Goal: Information Seeking & Learning: Learn about a topic

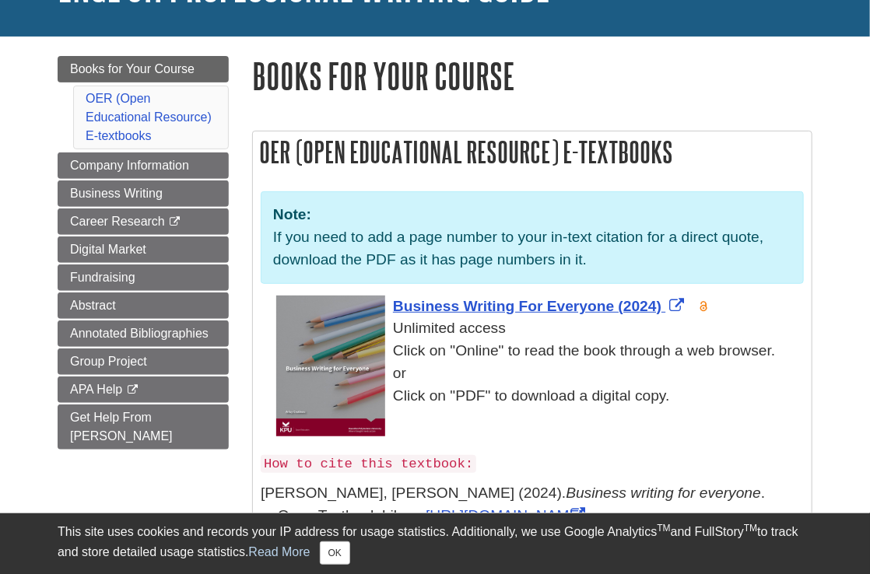
scroll to position [156, 0]
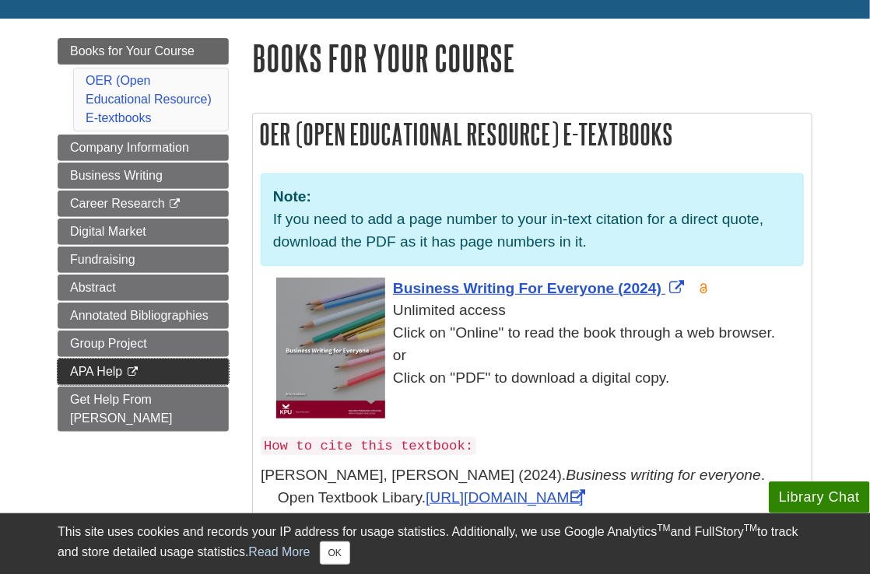
click at [96, 375] on span "APA Help" at bounding box center [96, 371] width 52 height 13
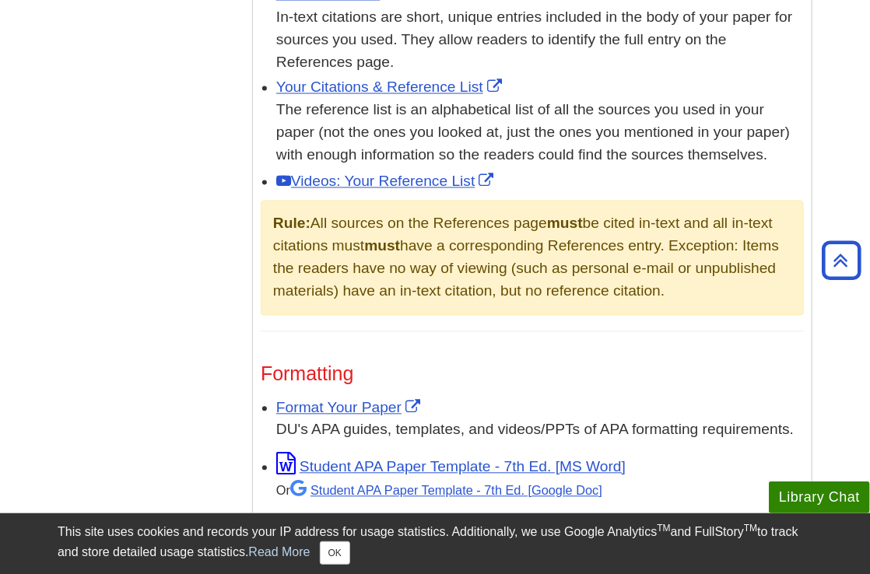
scroll to position [778, 0]
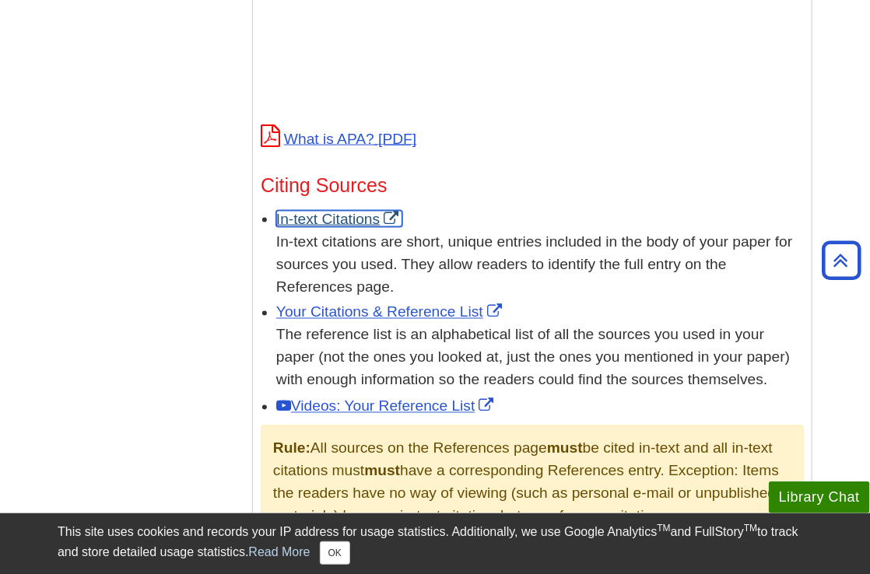
click at [321, 218] on link "In-text Citations" at bounding box center [339, 219] width 126 height 16
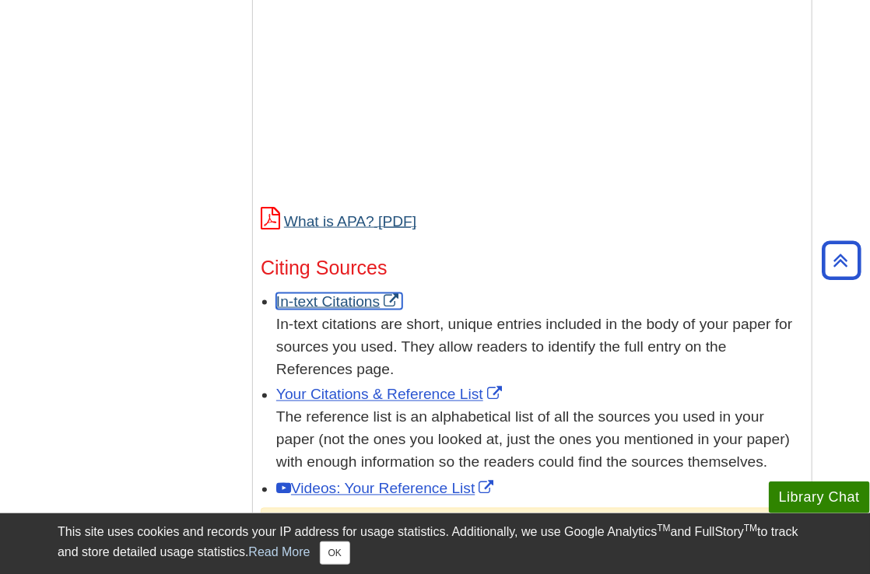
scroll to position [784, 0]
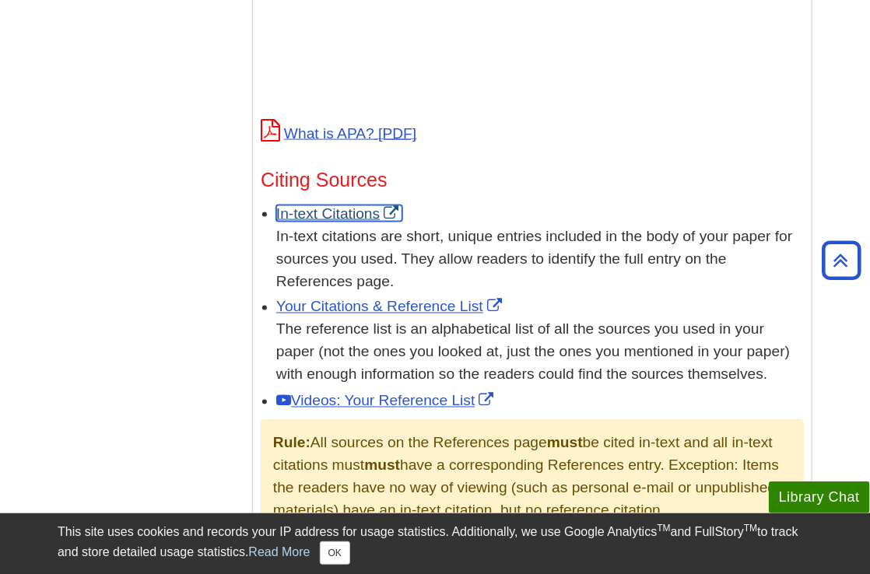
click at [320, 213] on link "In-text Citations" at bounding box center [339, 213] width 126 height 16
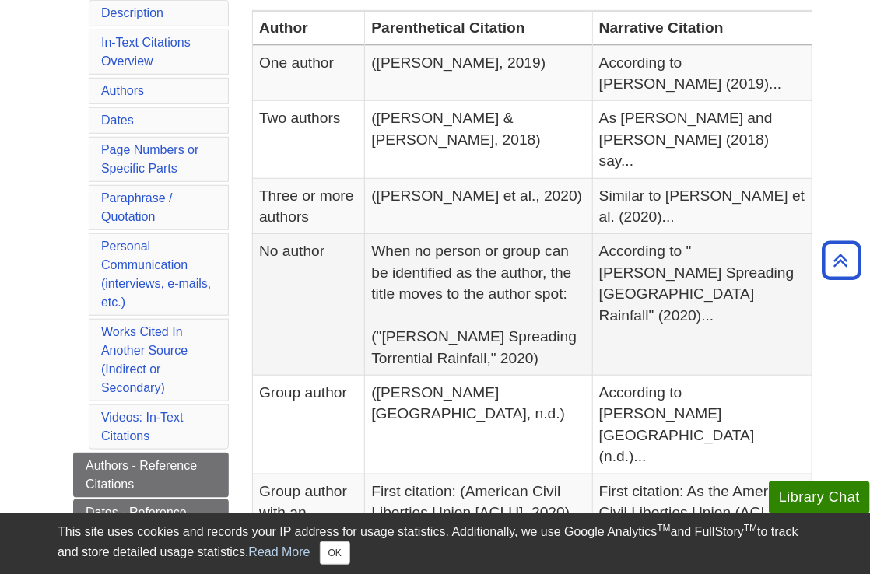
scroll to position [311, 0]
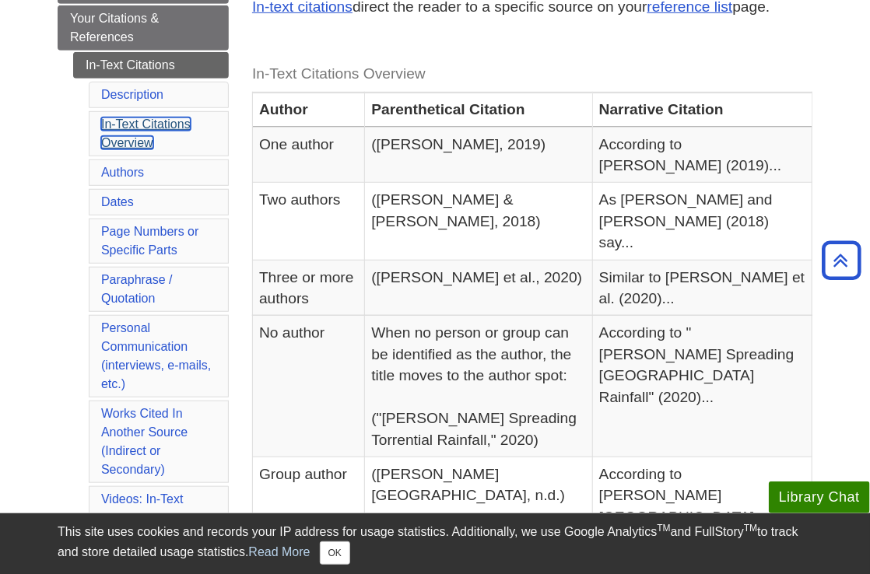
click at [104, 135] on link "In-Text Citations Overview" at bounding box center [145, 134] width 89 height 32
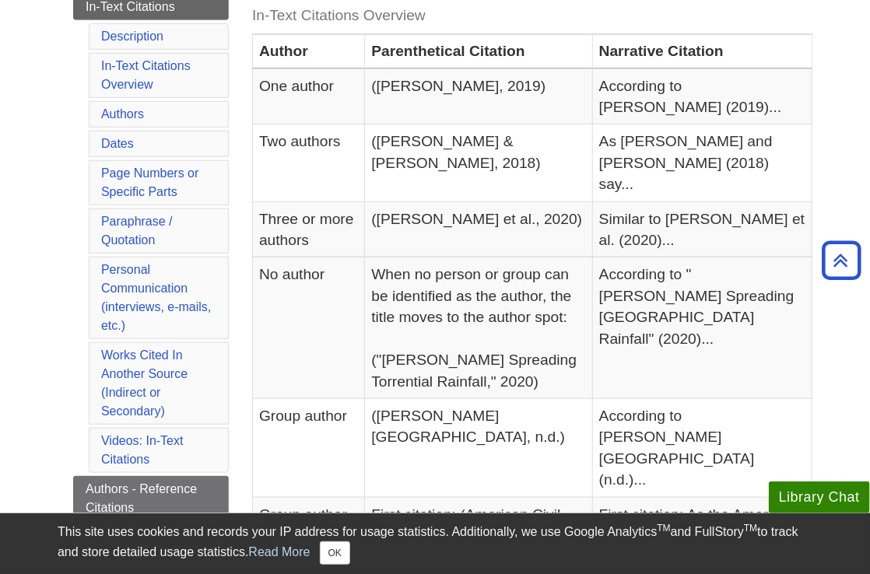
scroll to position [292, 0]
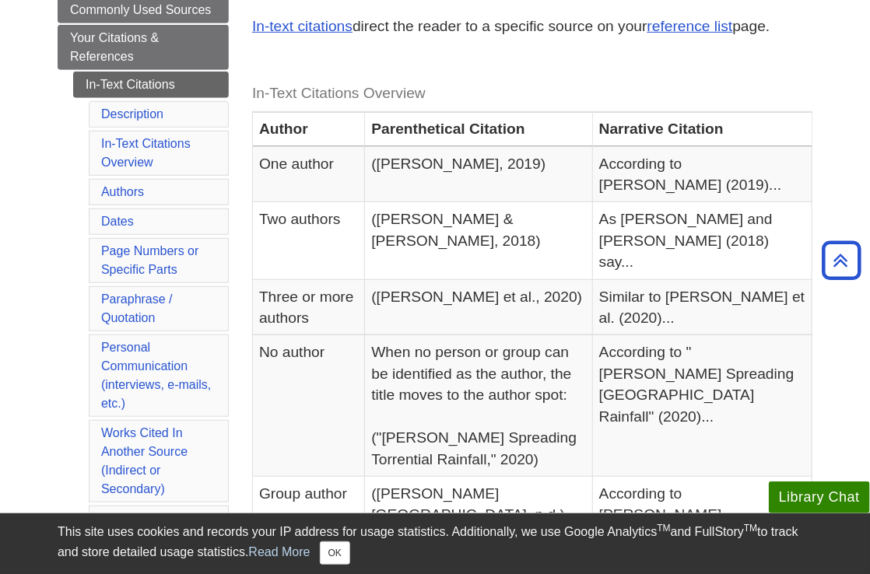
click at [121, 153] on li "In-Text Citations Overview" at bounding box center [159, 153] width 140 height 45
click at [275, 25] on link "In-text citations" at bounding box center [302, 26] width 100 height 16
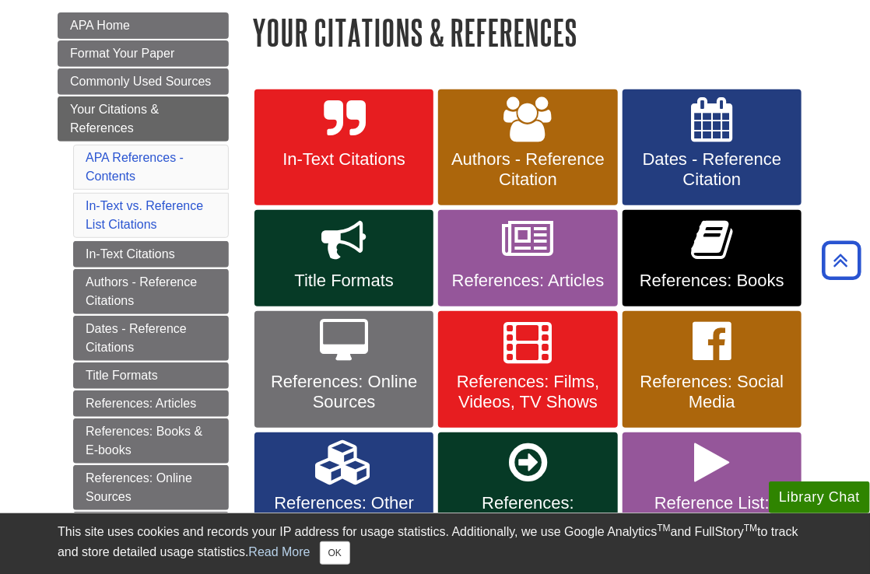
scroll to position [185, 0]
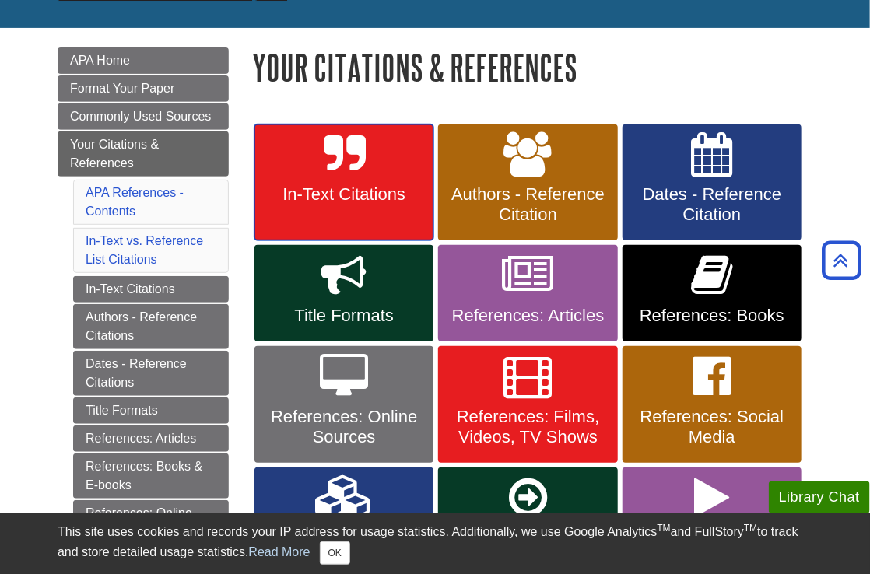
click at [296, 200] on span "In-Text Citations" at bounding box center [344, 194] width 156 height 20
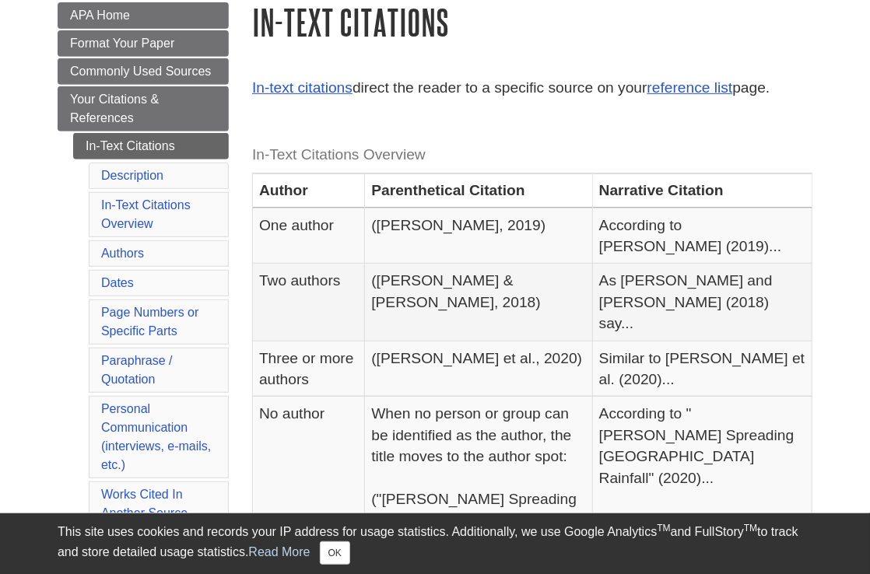
scroll to position [233, 0]
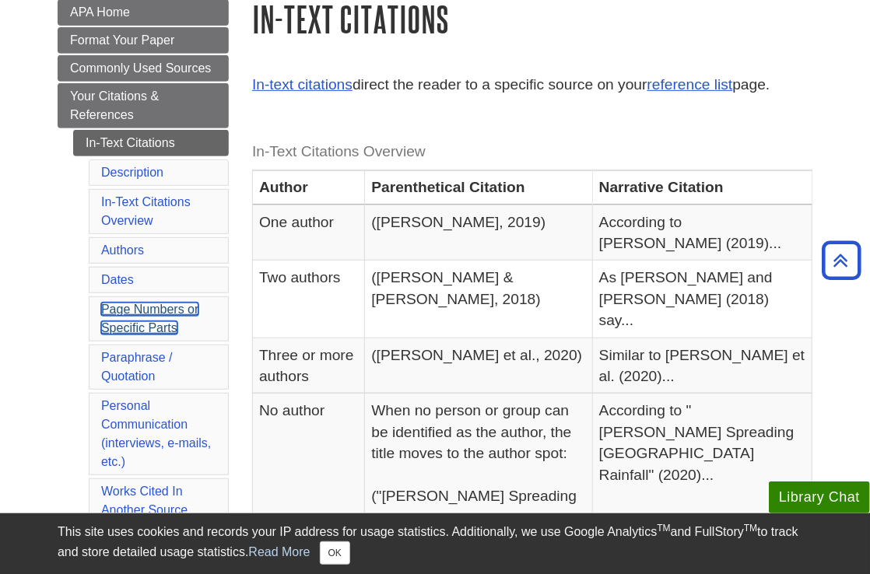
click at [157, 308] on link "Page Numbers or Specific Parts" at bounding box center [149, 319] width 97 height 32
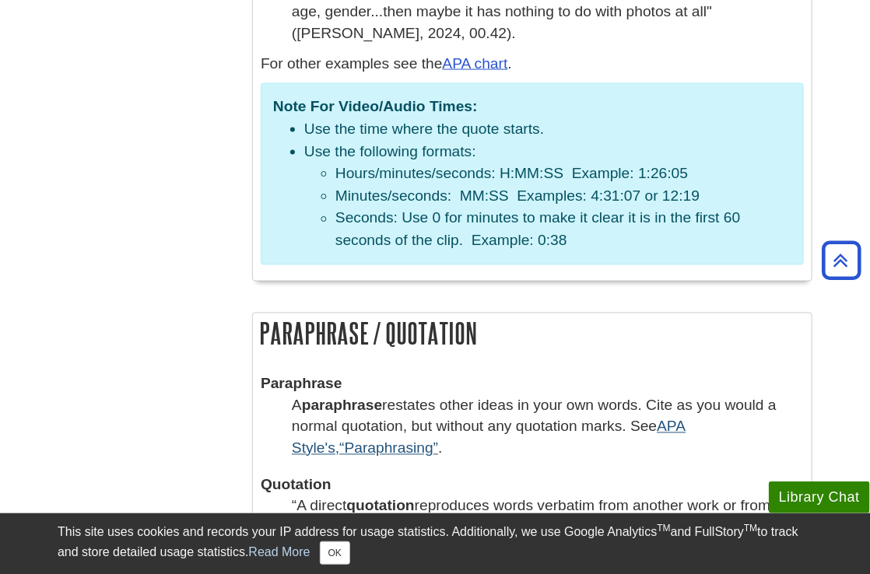
scroll to position [3163, 0]
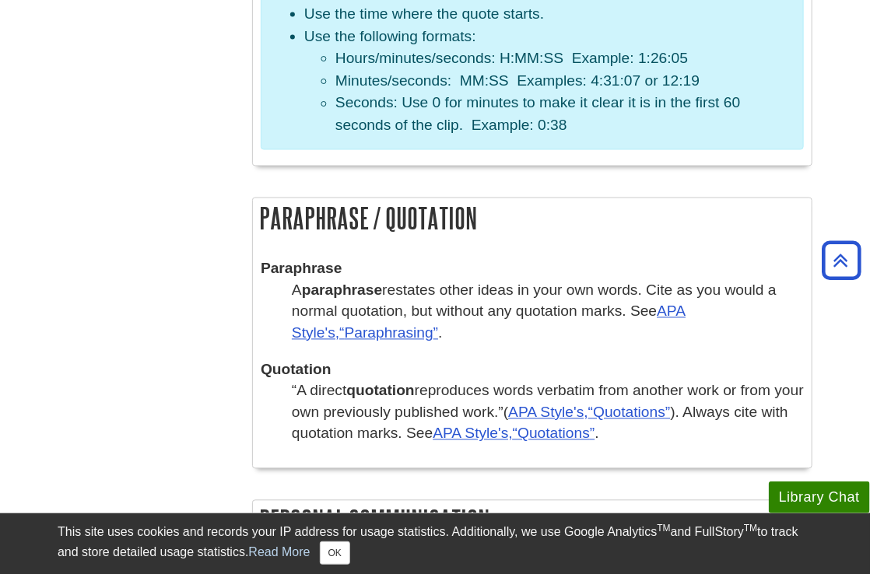
click at [714, 280] on dd "A paraphrase restates other ideas in your own words. Cite as you would a normal…" at bounding box center [548, 312] width 512 height 64
click at [686, 303] on link "APA Style's, Paraphrasing" at bounding box center [489, 321] width 394 height 37
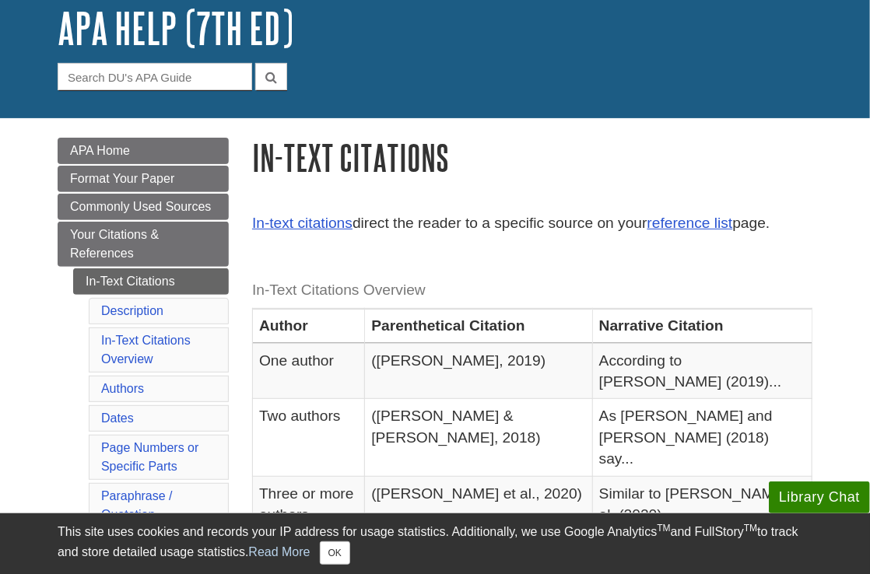
scroll to position [156, 0]
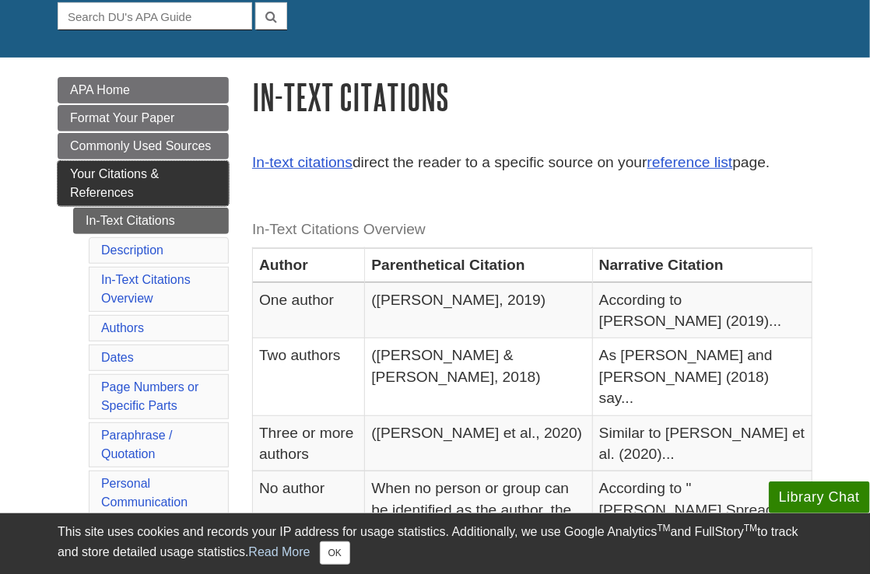
click at [90, 181] on link "Your Citations & References" at bounding box center [143, 183] width 171 height 45
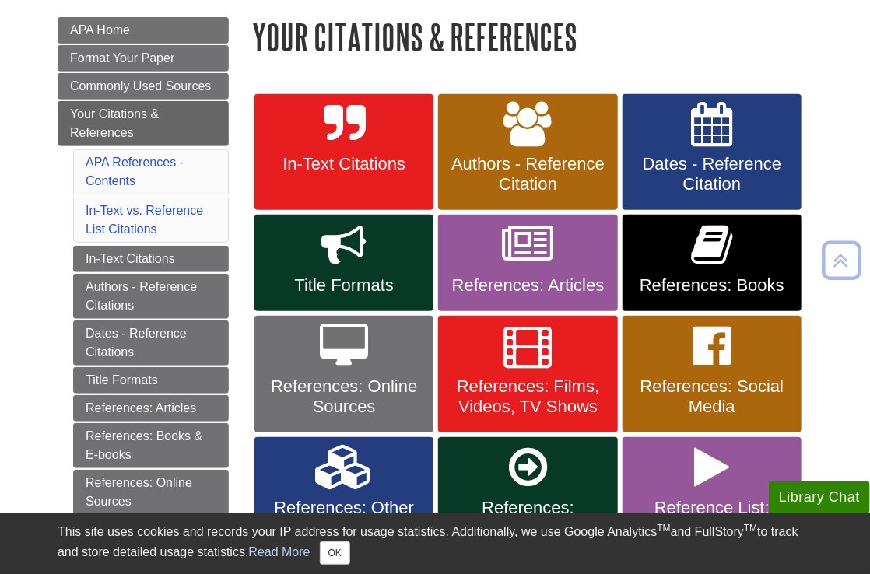
scroll to position [217, 0]
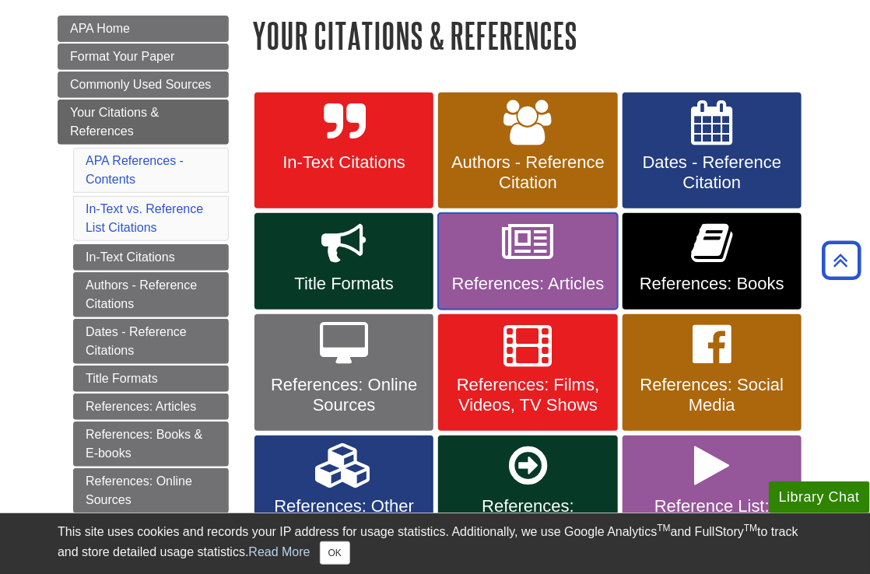
click at [498, 261] on link "References: Articles" at bounding box center [527, 261] width 179 height 96
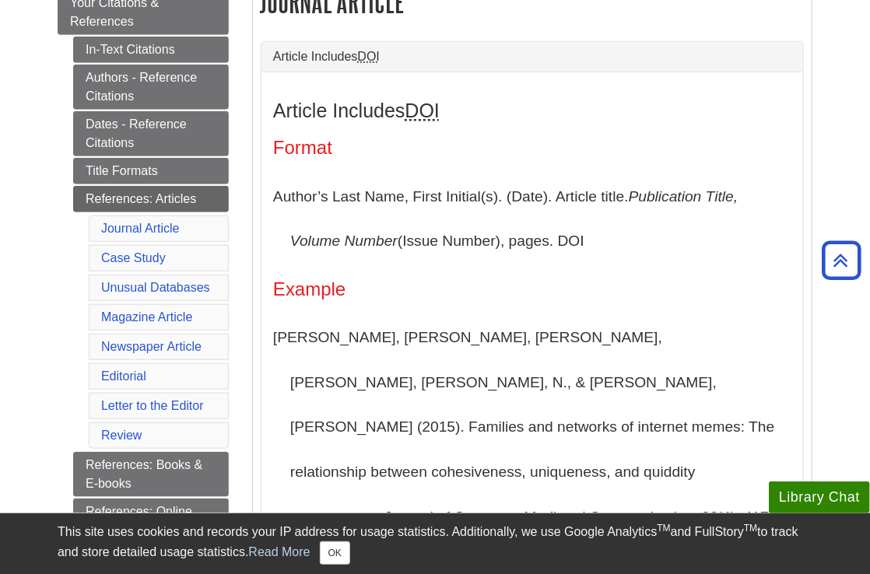
scroll to position [309, 0]
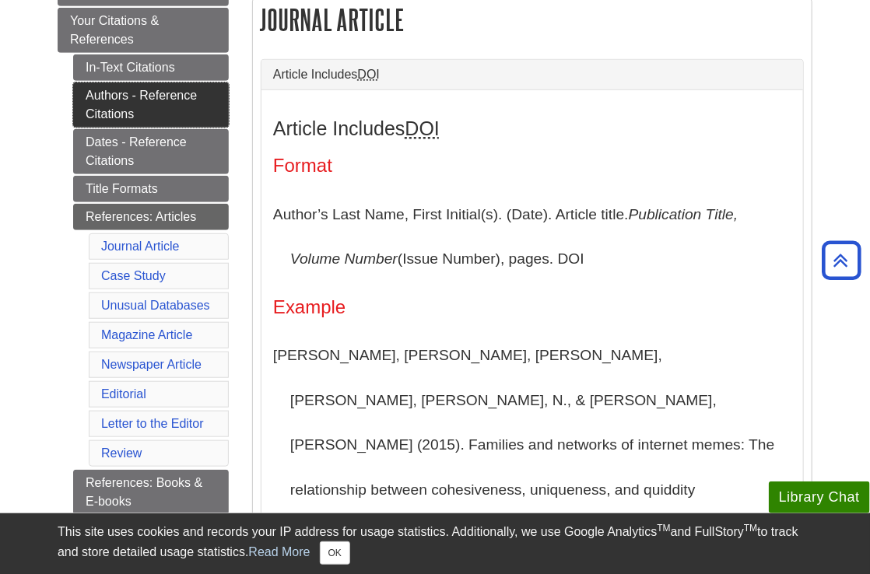
click at [110, 105] on link "Authors - Reference Citations" at bounding box center [151, 104] width 156 height 45
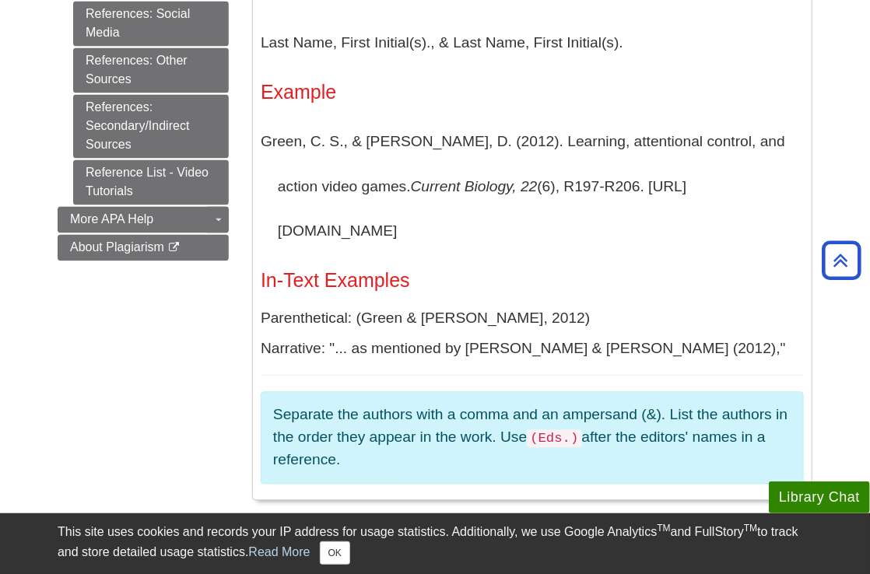
scroll to position [1089, 0]
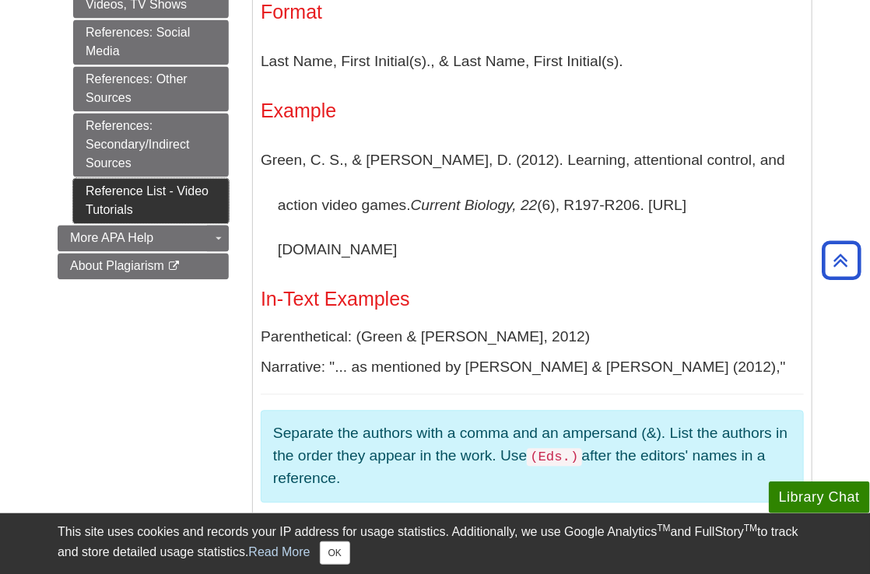
click at [134, 198] on link "Reference List - Video Tutorials" at bounding box center [151, 200] width 156 height 45
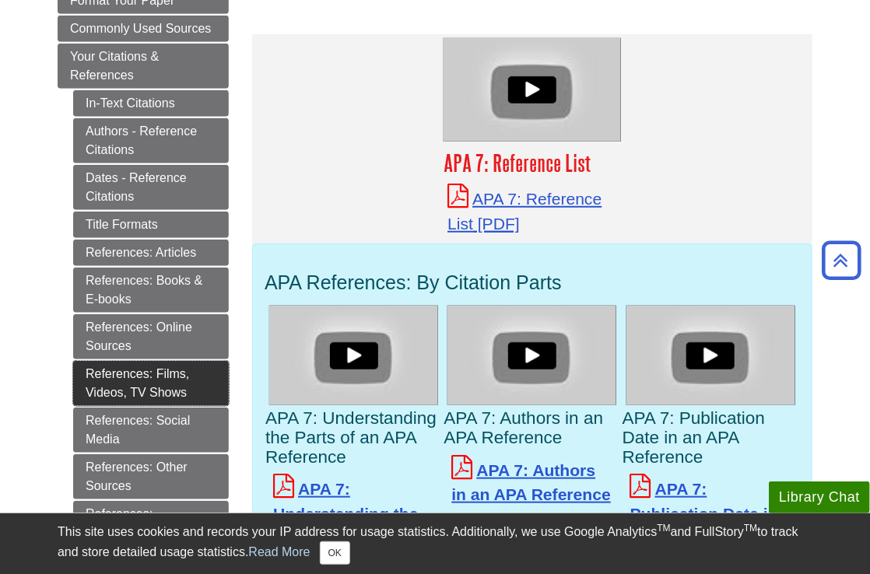
scroll to position [311, 0]
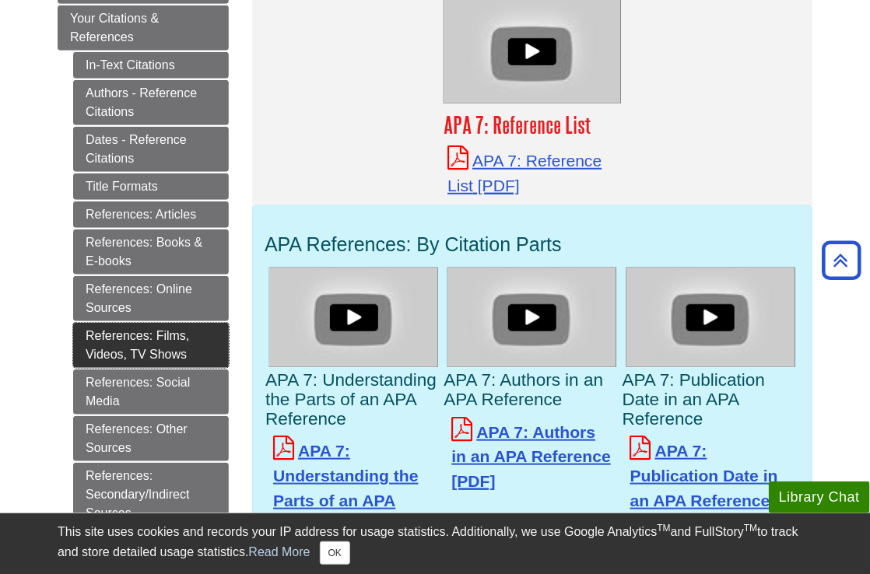
click at [187, 353] on link "References: Films, Videos, TV Shows" at bounding box center [151, 345] width 156 height 45
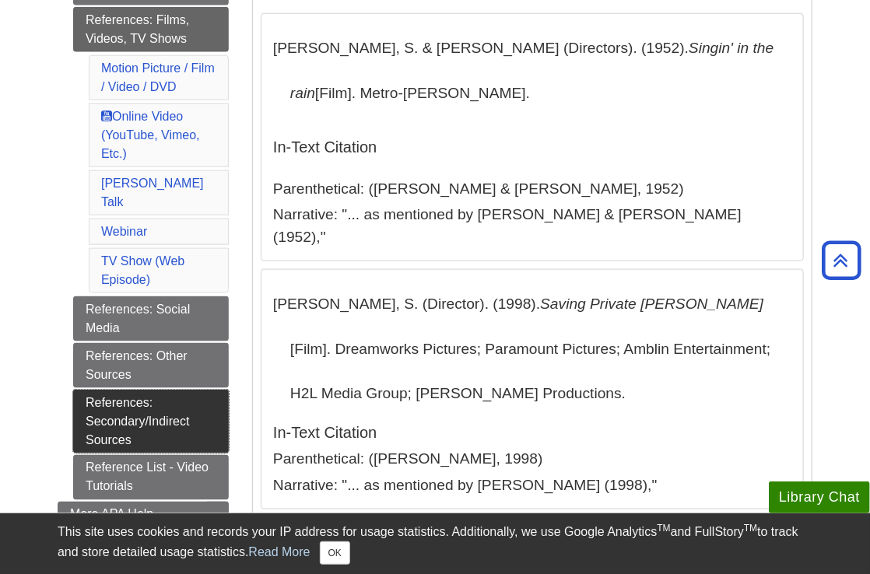
scroll to position [700, 0]
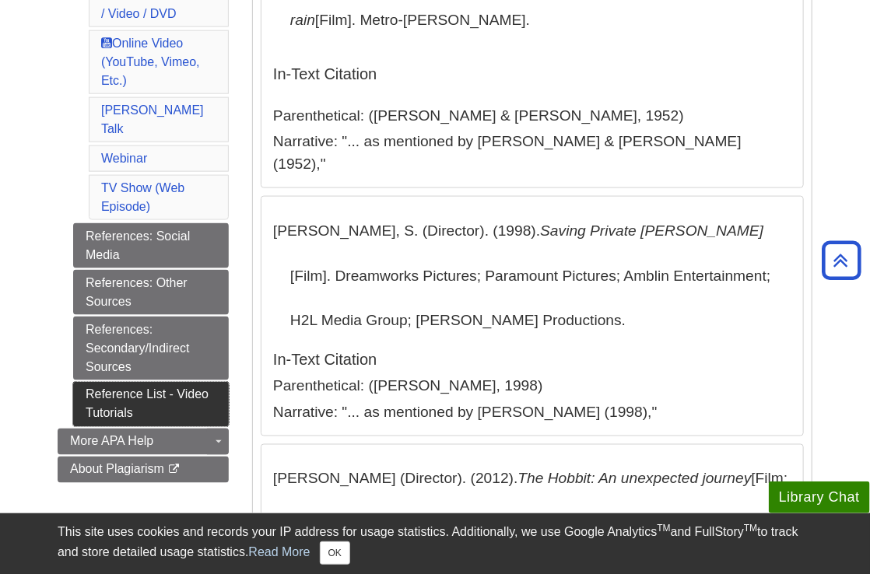
click at [150, 395] on link "Reference List - Video Tutorials" at bounding box center [151, 404] width 156 height 45
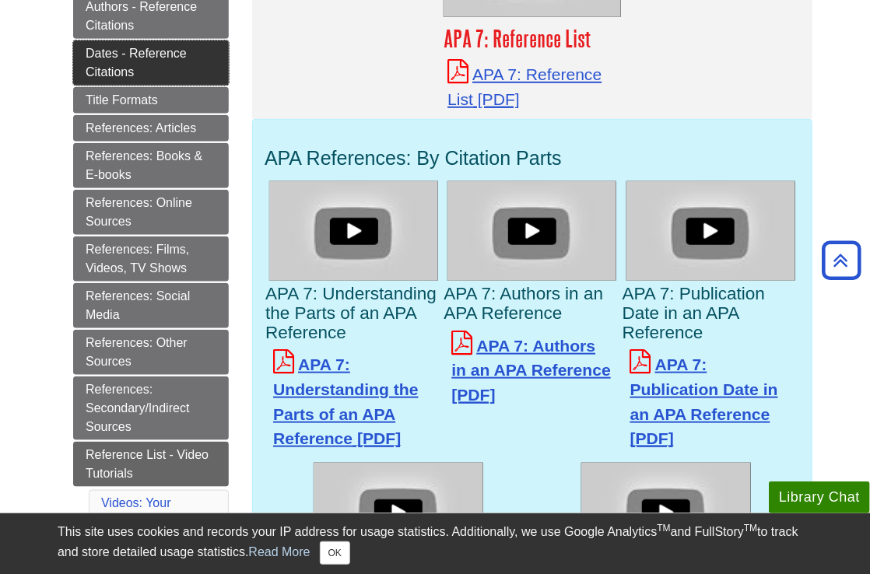
scroll to position [261, 0]
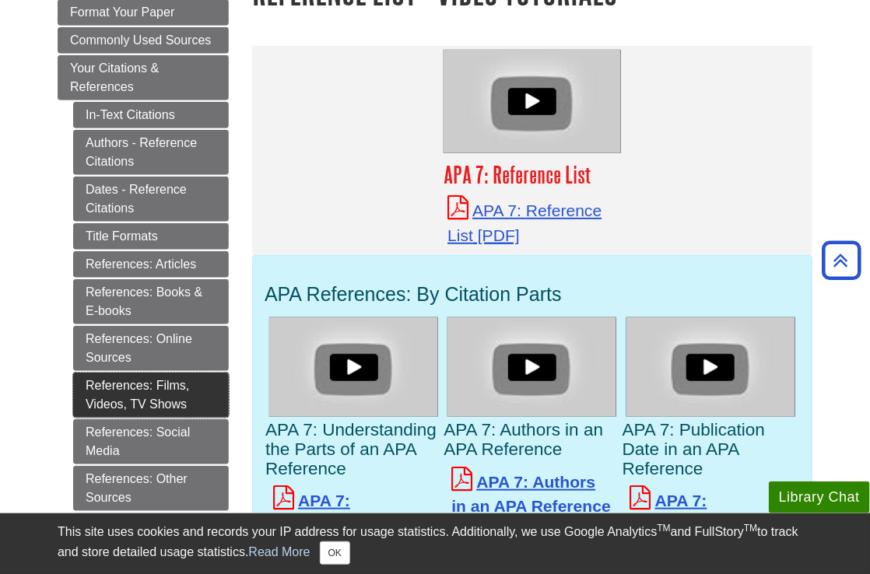
click at [141, 397] on link "References: Films, Videos, TV Shows" at bounding box center [151, 395] width 156 height 45
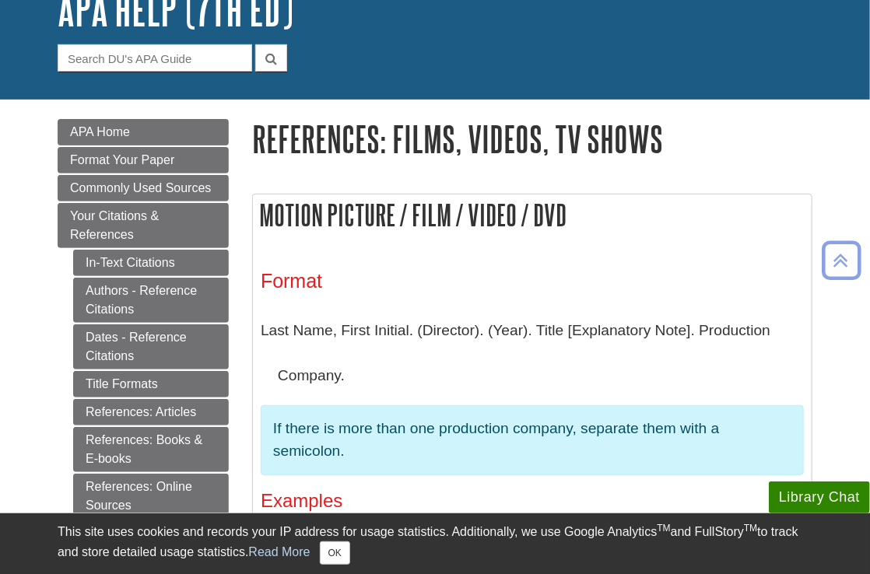
scroll to position [106, 0]
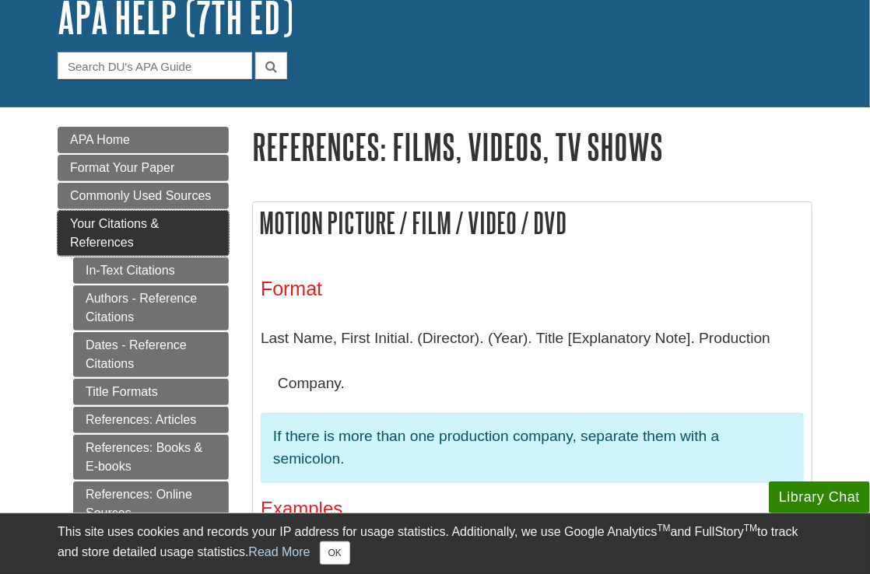
click at [87, 240] on span "Your Citations & References" at bounding box center [114, 233] width 89 height 32
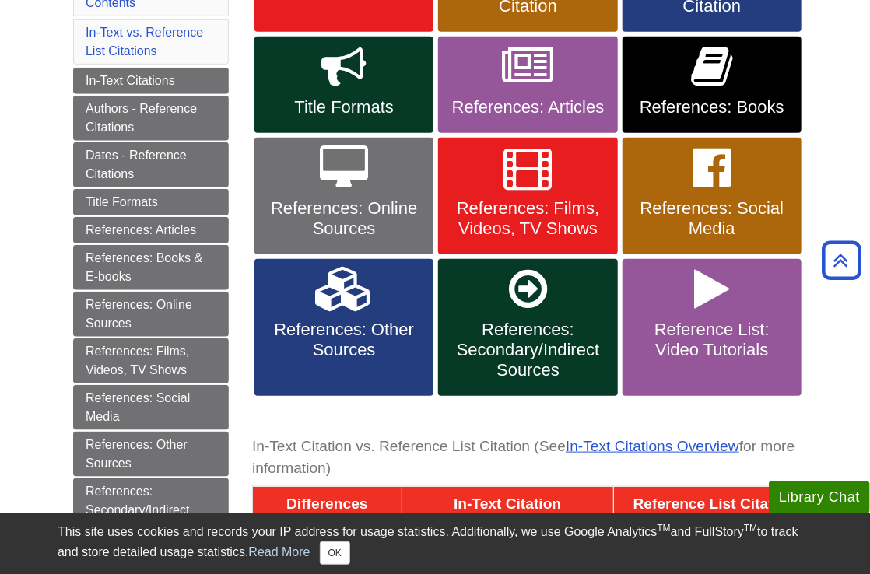
scroll to position [395, 0]
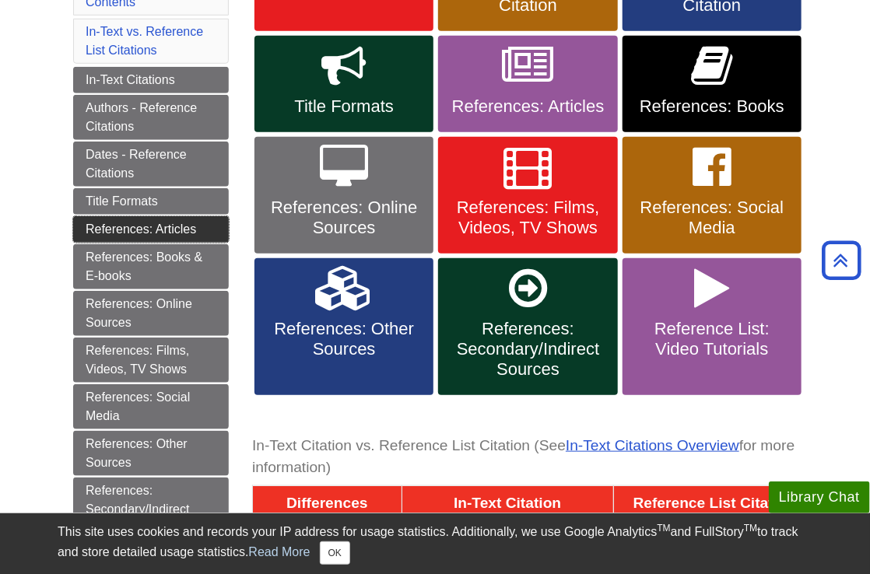
click at [97, 224] on link "References: Articles" at bounding box center [151, 229] width 156 height 26
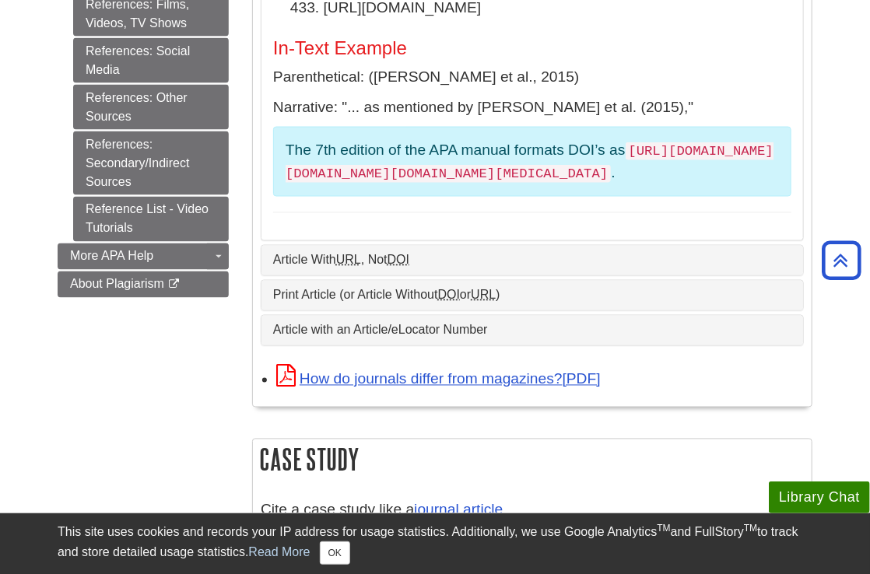
scroll to position [851, 0]
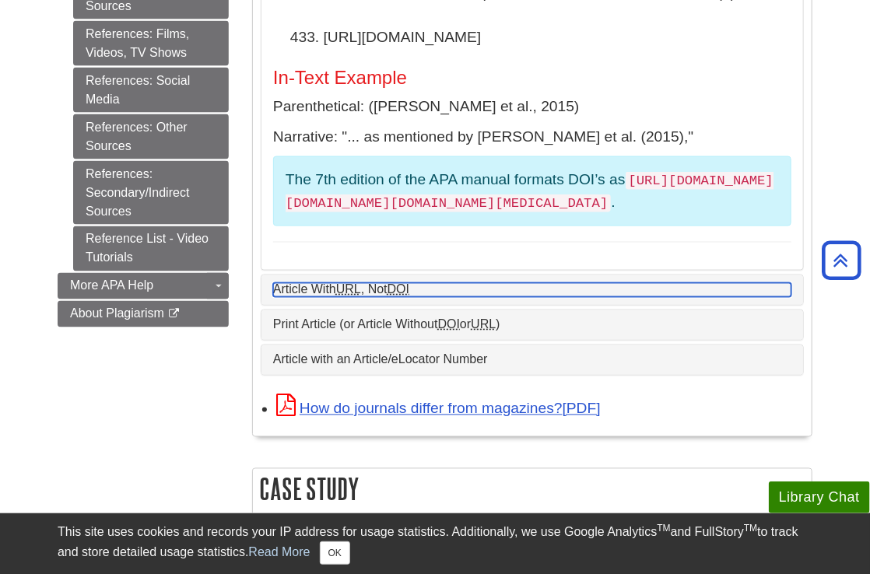
click at [393, 283] on link "Article With URL , Not DOI" at bounding box center [532, 290] width 518 height 14
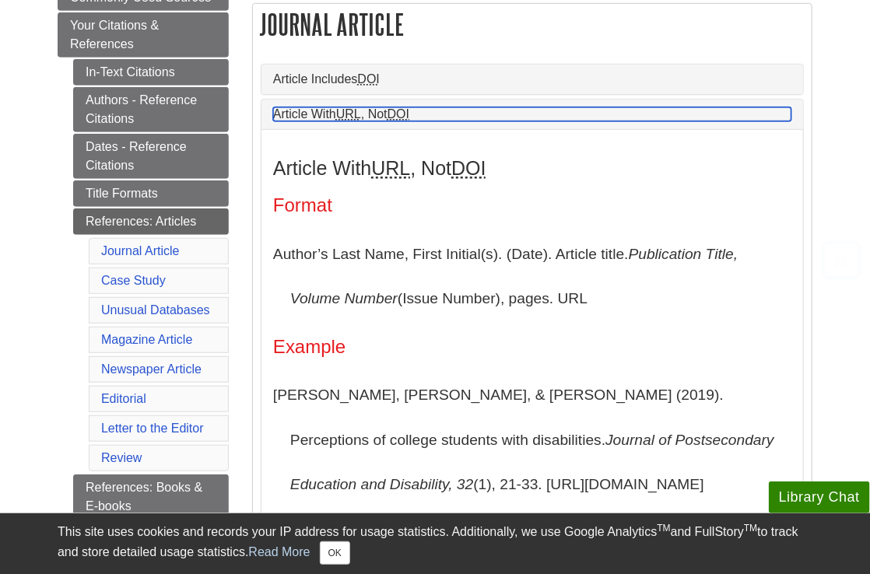
scroll to position [307, 0]
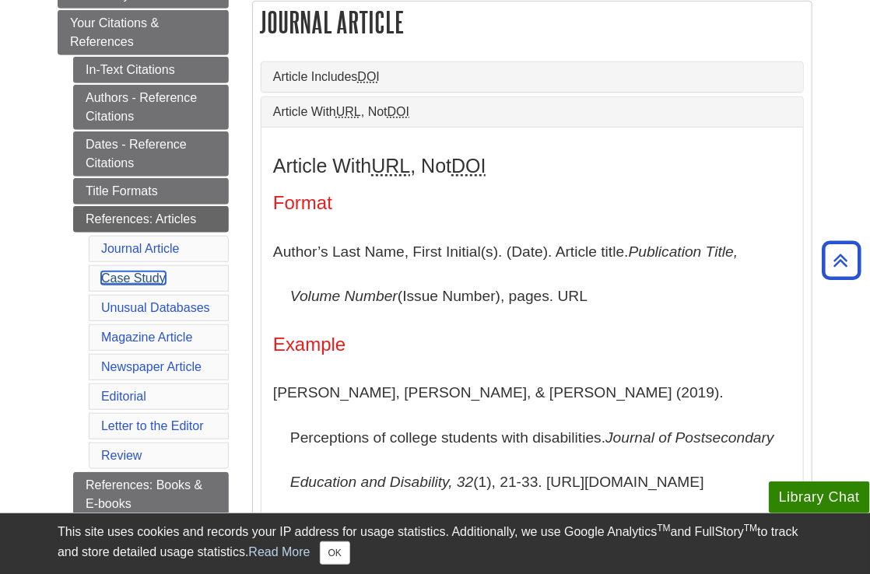
click at [141, 279] on link "Case Study" at bounding box center [133, 278] width 65 height 13
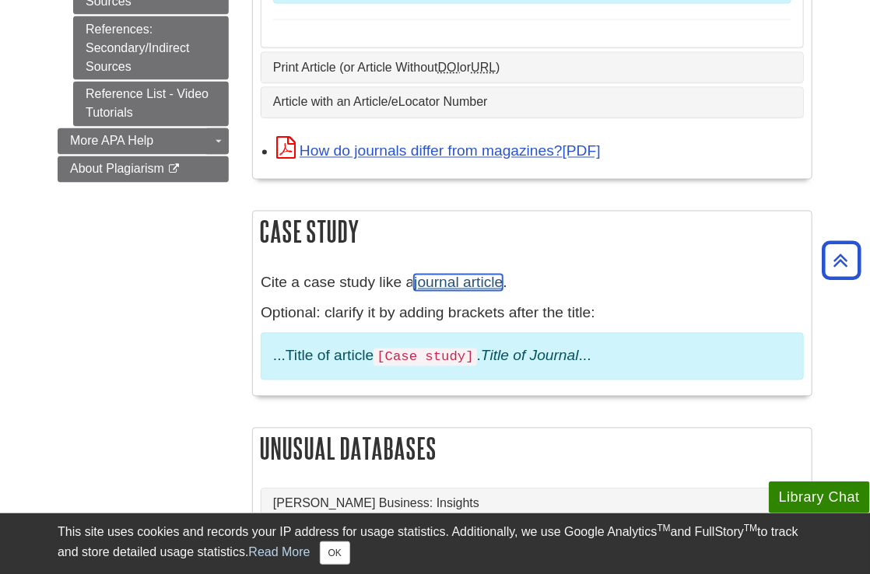
click at [473, 291] on link "journal article" at bounding box center [458, 283] width 89 height 16
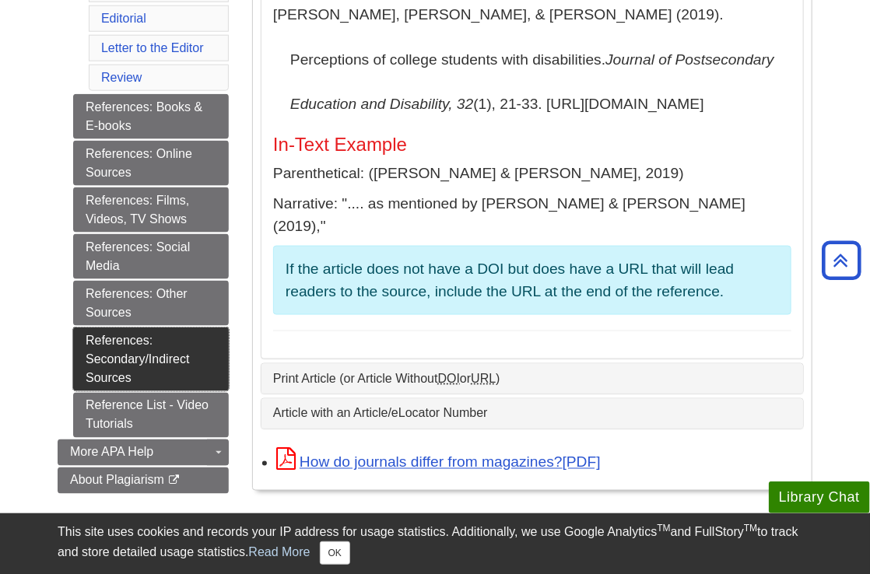
scroll to position [697, 0]
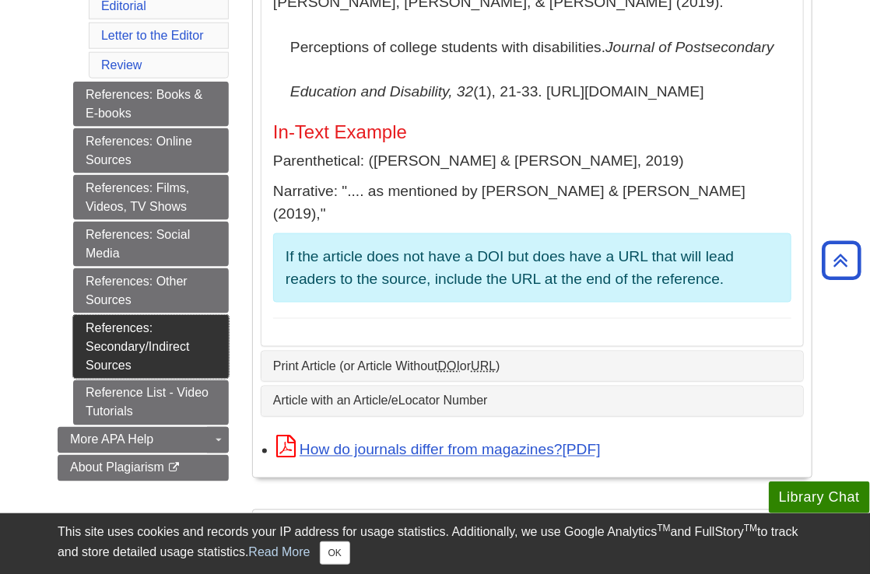
click at [147, 354] on link "References: Secondary/Indirect Sources" at bounding box center [151, 347] width 156 height 64
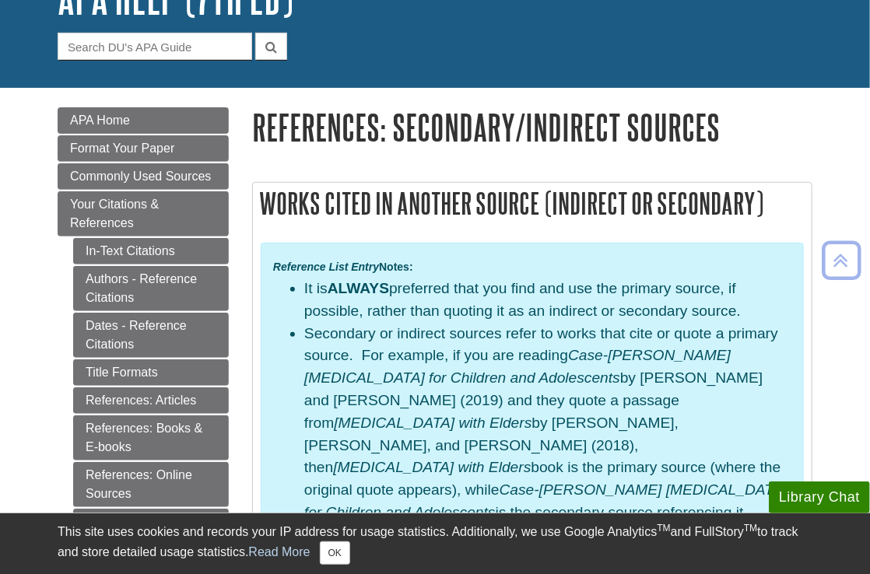
scroll to position [121, 0]
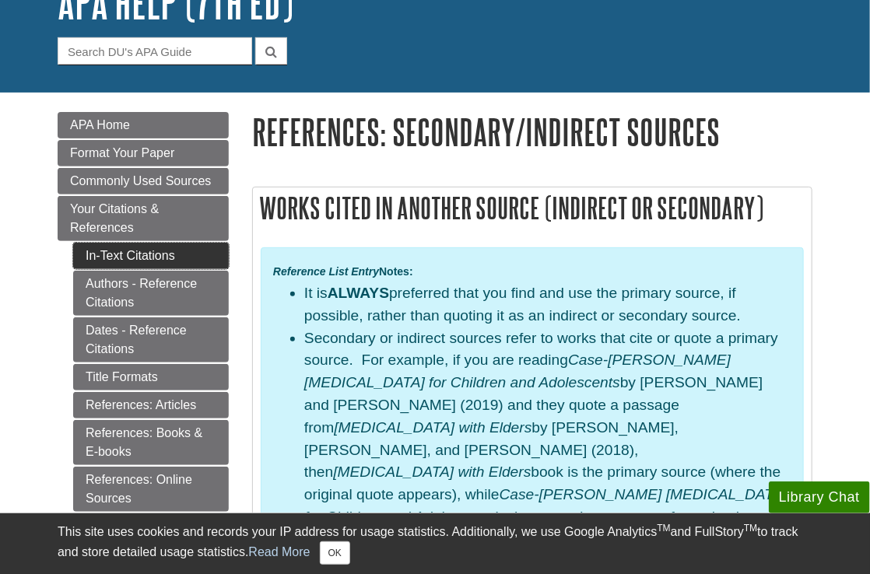
click at [98, 249] on link "In-Text Citations" at bounding box center [151, 256] width 156 height 26
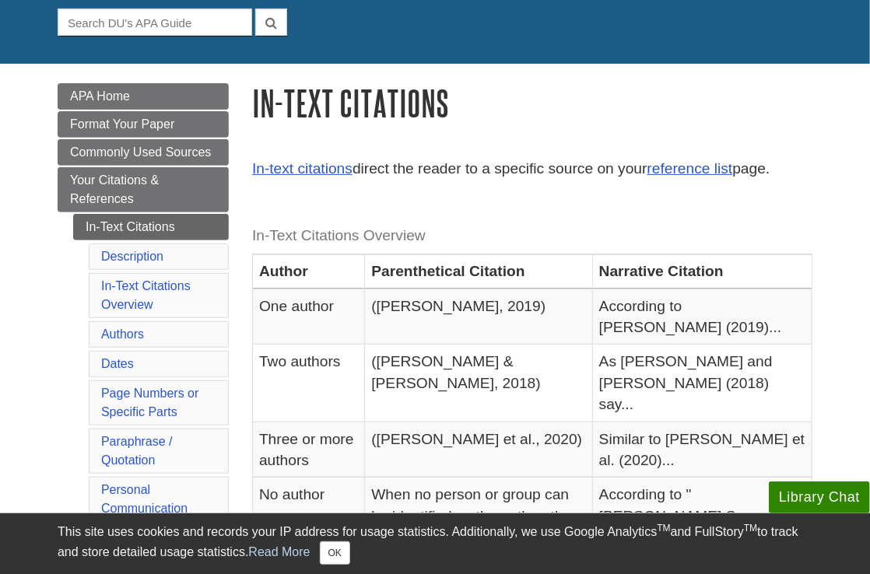
scroll to position [153, 0]
